Goal: Information Seeking & Learning: Learn about a topic

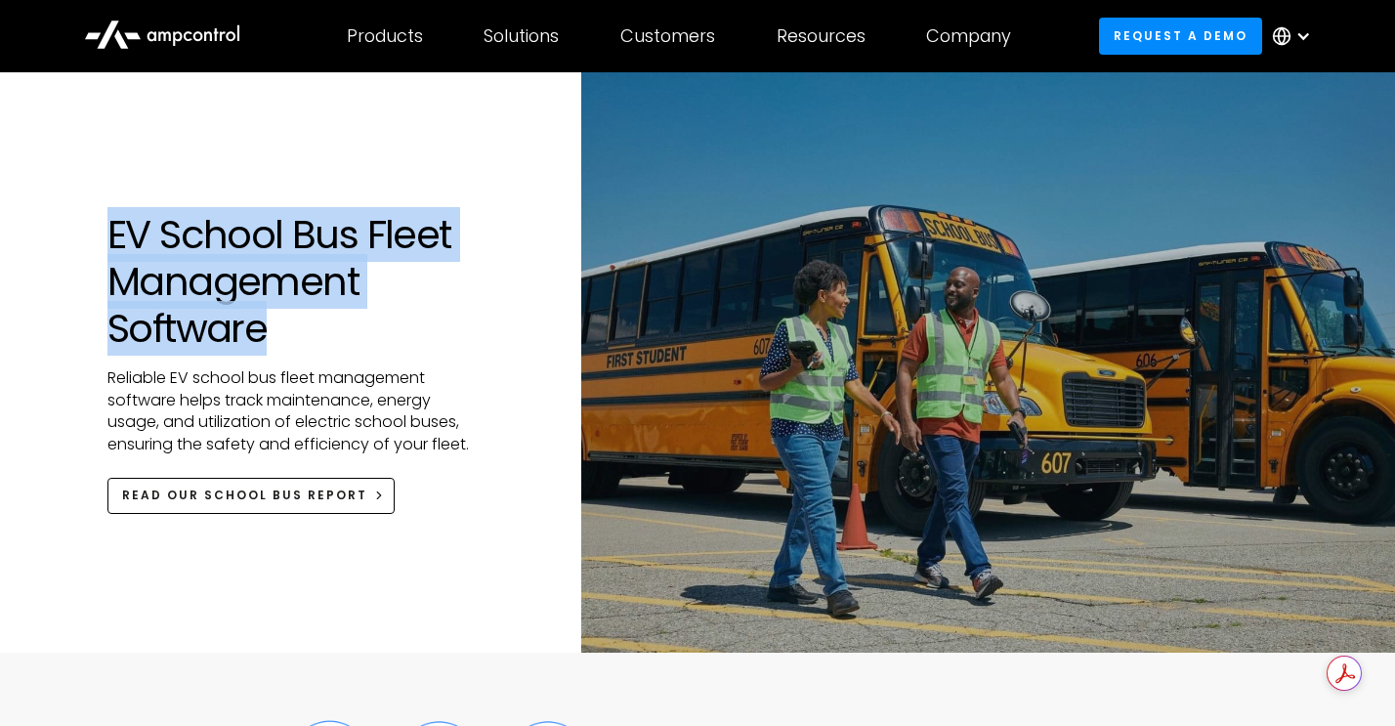
drag, startPoint x: 112, startPoint y: 232, endPoint x: 287, endPoint y: 335, distance: 202.7
click at [287, 335] on h1 "EV School Bus Fleet Management Software" at bounding box center [295, 281] width 376 height 141
copy h1 "EV School Bus Fleet Management Software"
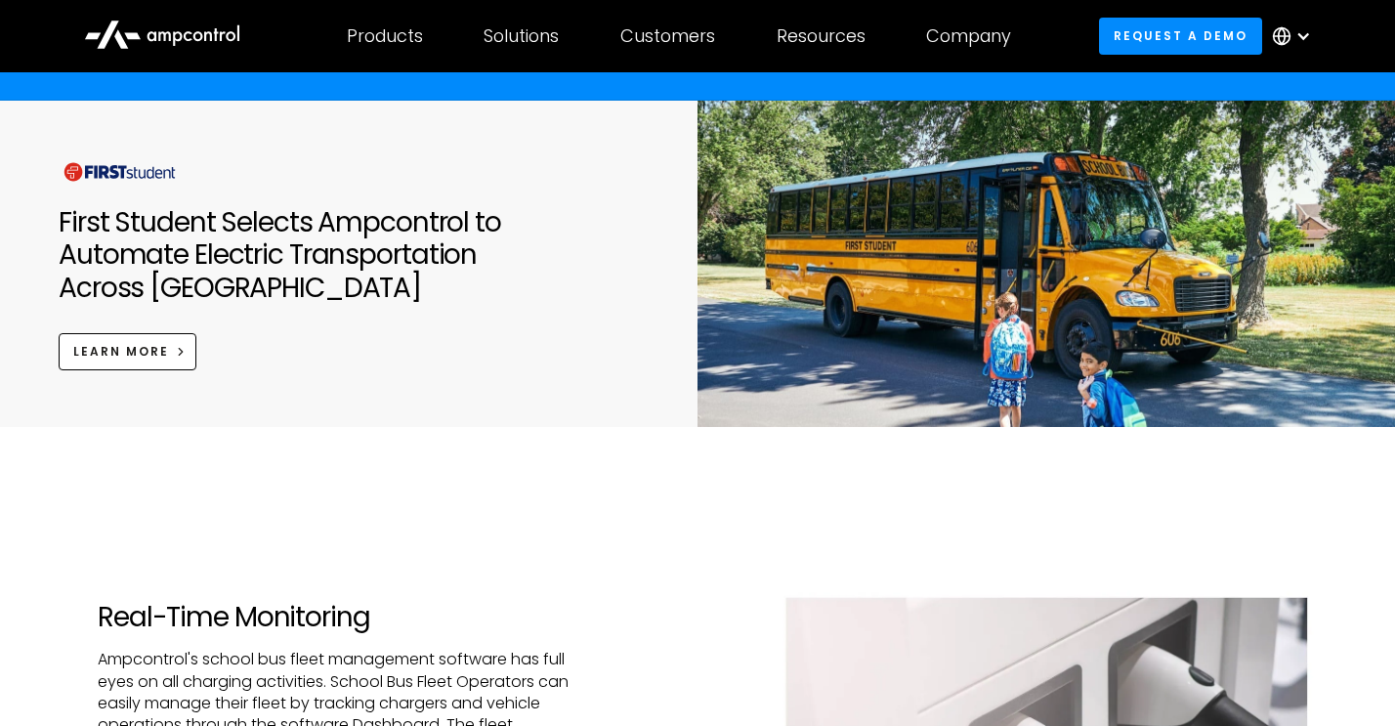
scroll to position [1954, 0]
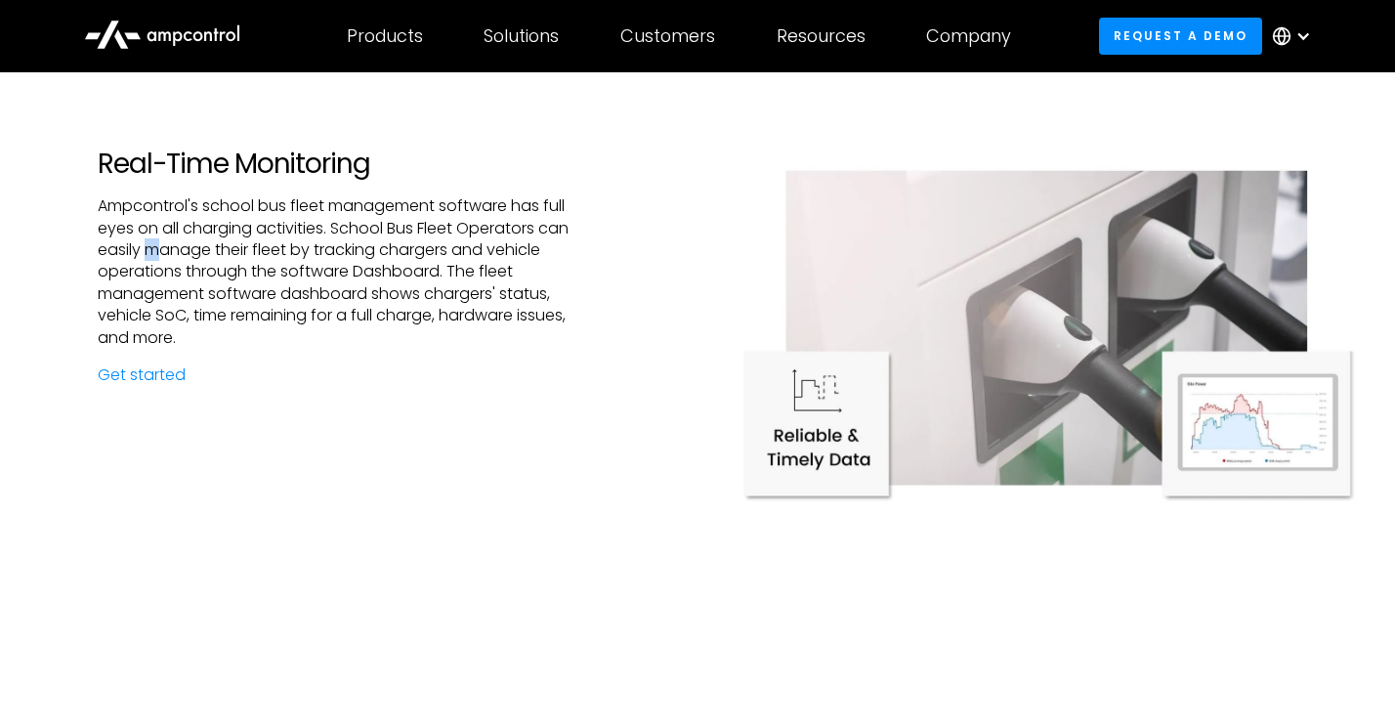
drag, startPoint x: 147, startPoint y: 248, endPoint x: 158, endPoint y: 249, distance: 11.8
click at [158, 249] on p "Ampcontrol's school bus fleet management software has full eyes on all charging…" at bounding box center [349, 271] width 502 height 153
click at [303, 292] on p "Ampcontrol's school bus fleet management software has full eyes on all charging…" at bounding box center [349, 271] width 502 height 153
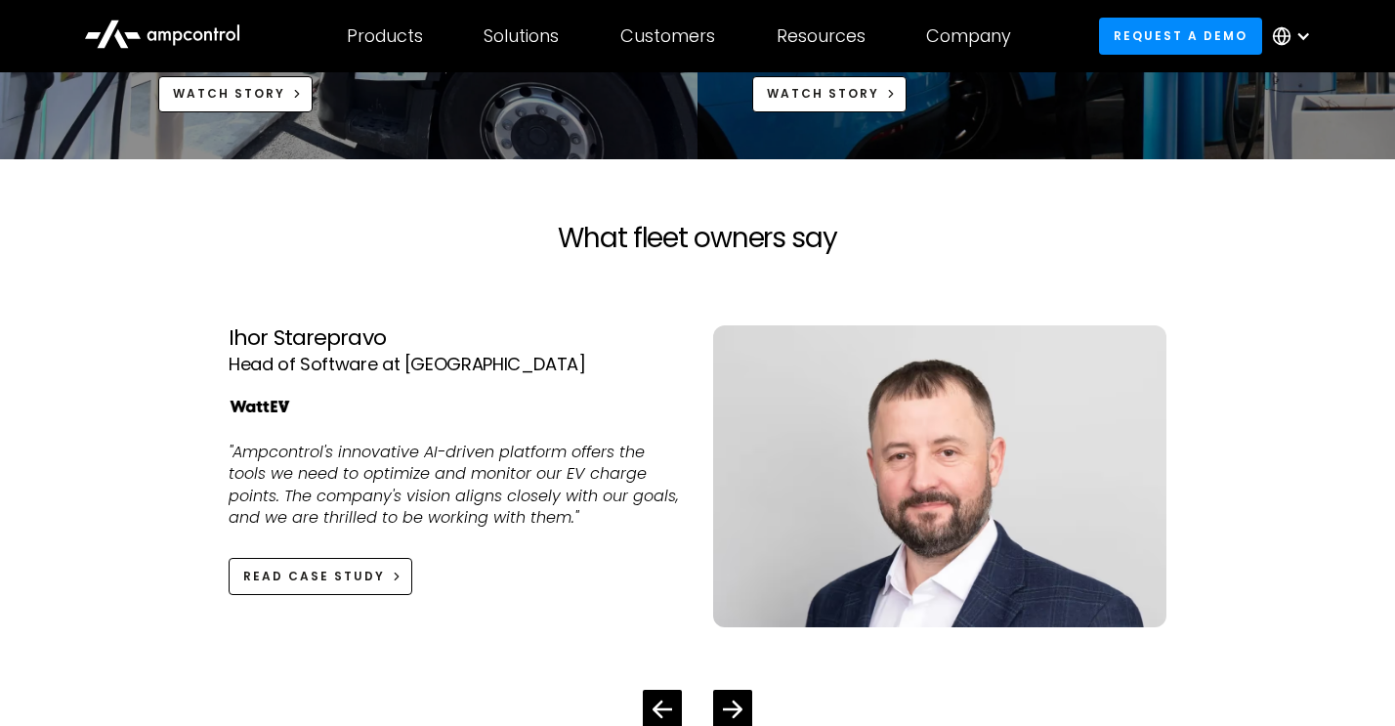
scroll to position [4298, 0]
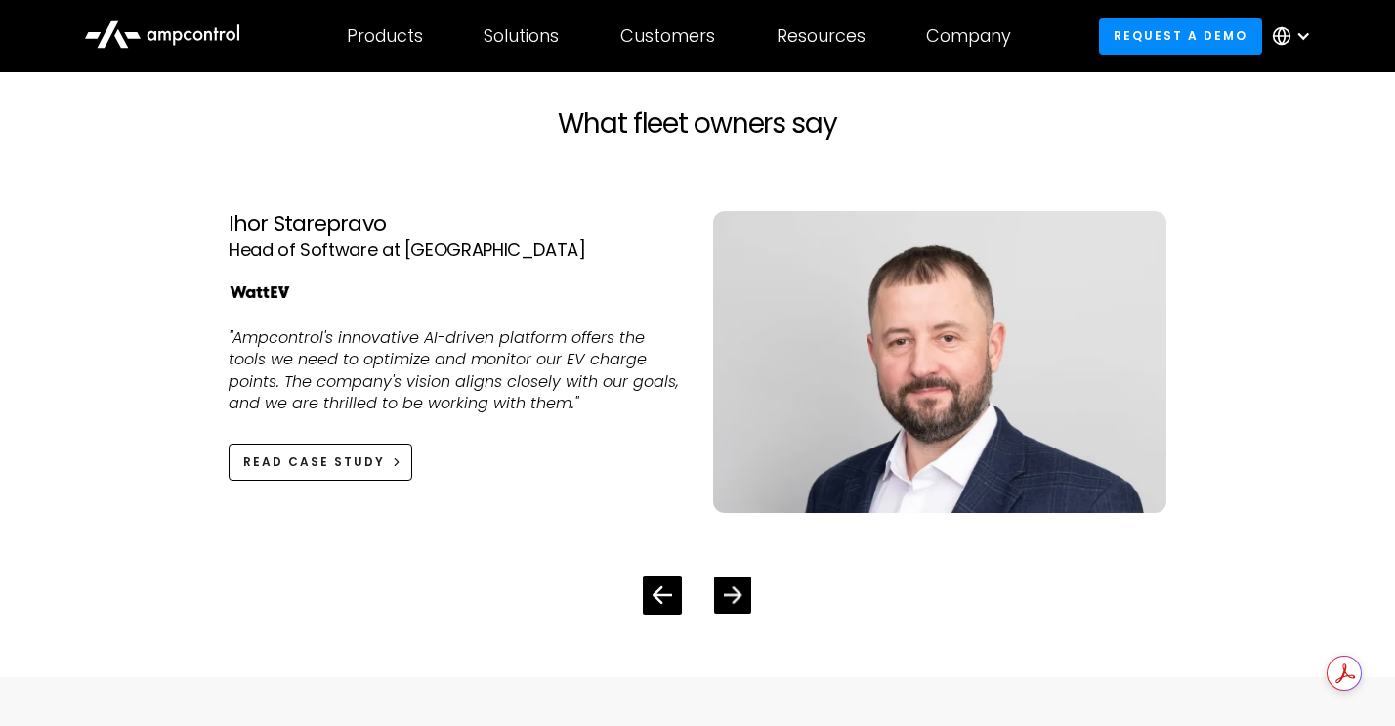
click at [739, 593] on icon "Next slide" at bounding box center [733, 594] width 19 height 17
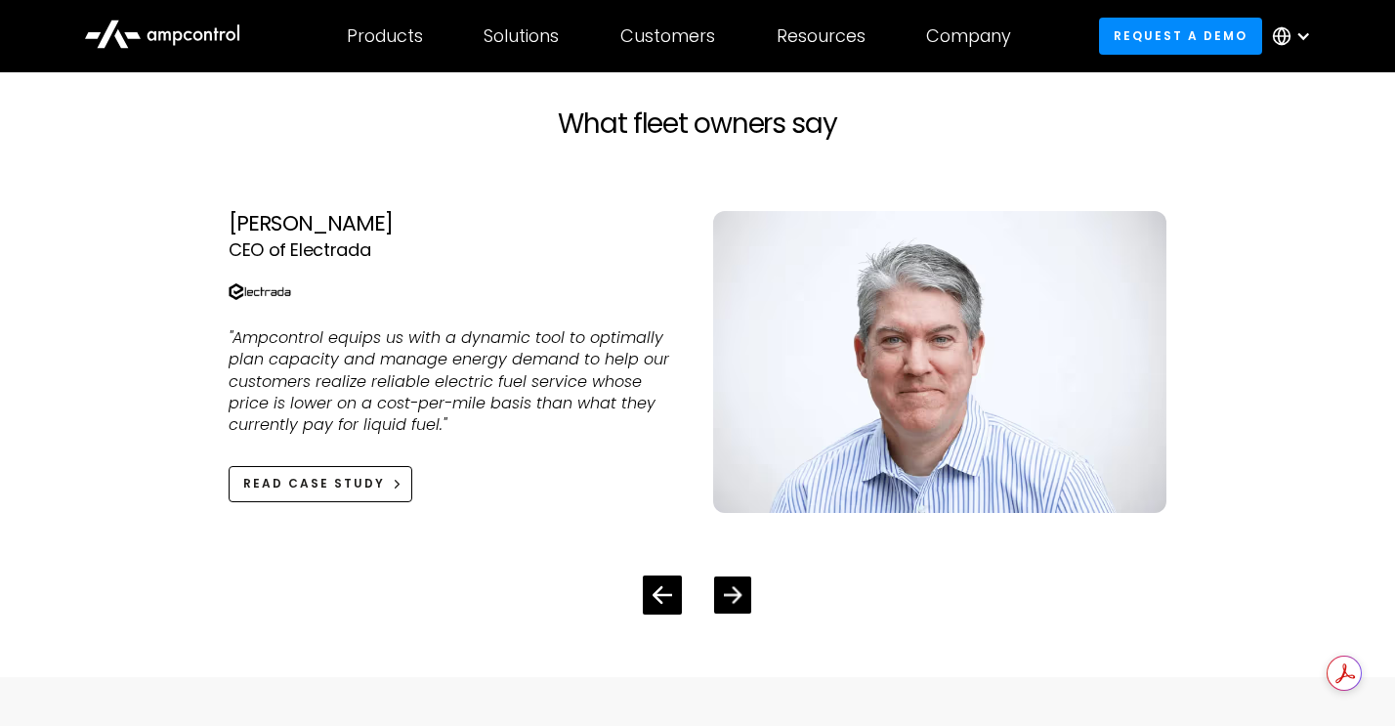
click at [739, 593] on icon "Next slide" at bounding box center [733, 594] width 19 height 17
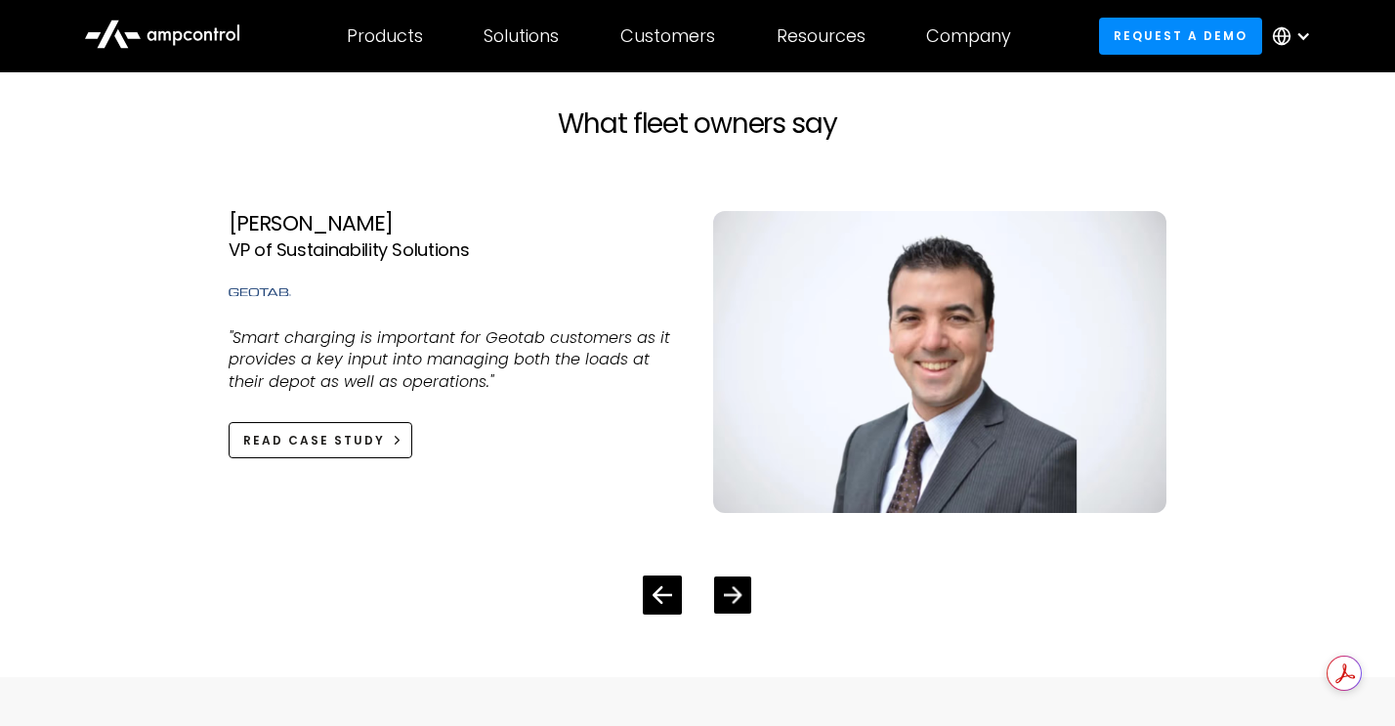
click at [733, 585] on icon "Next slide" at bounding box center [733, 594] width 19 height 19
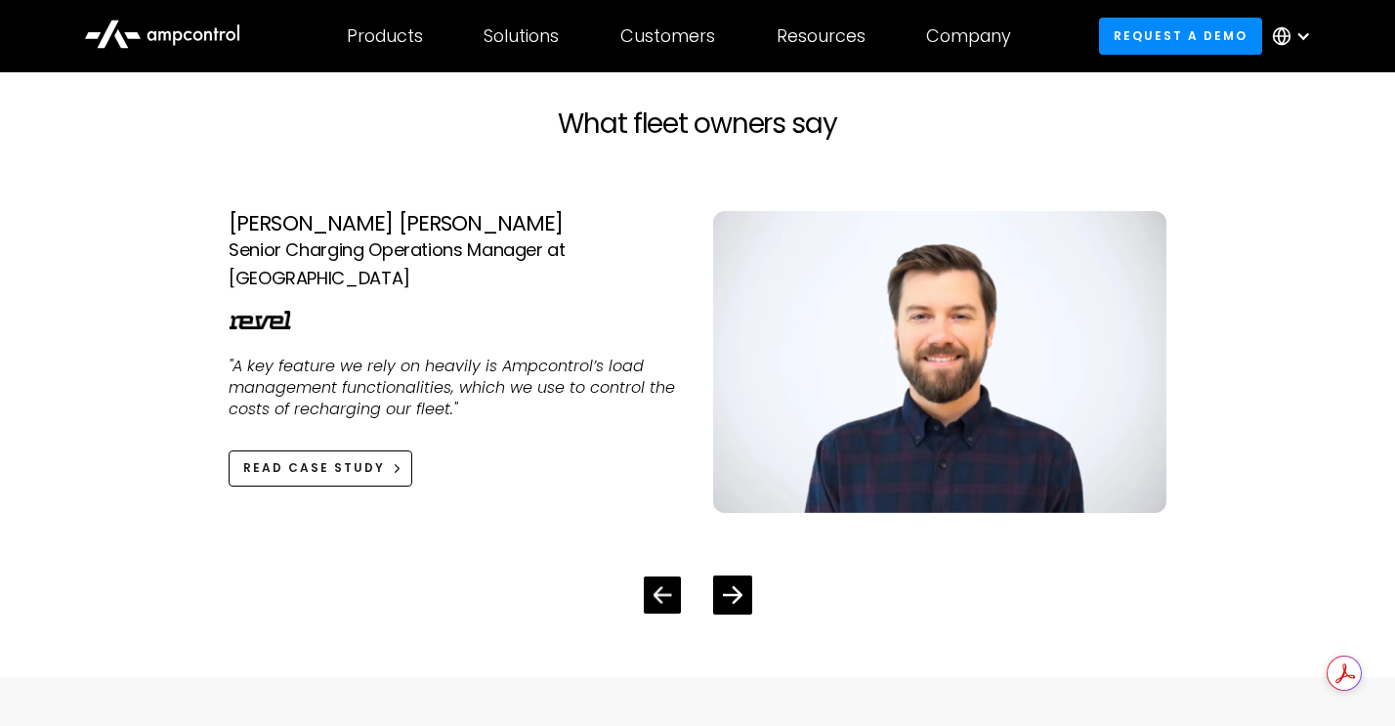
click at [656, 589] on icon "Previous slide" at bounding box center [663, 594] width 19 height 17
